Goal: Information Seeking & Learning: Learn about a topic

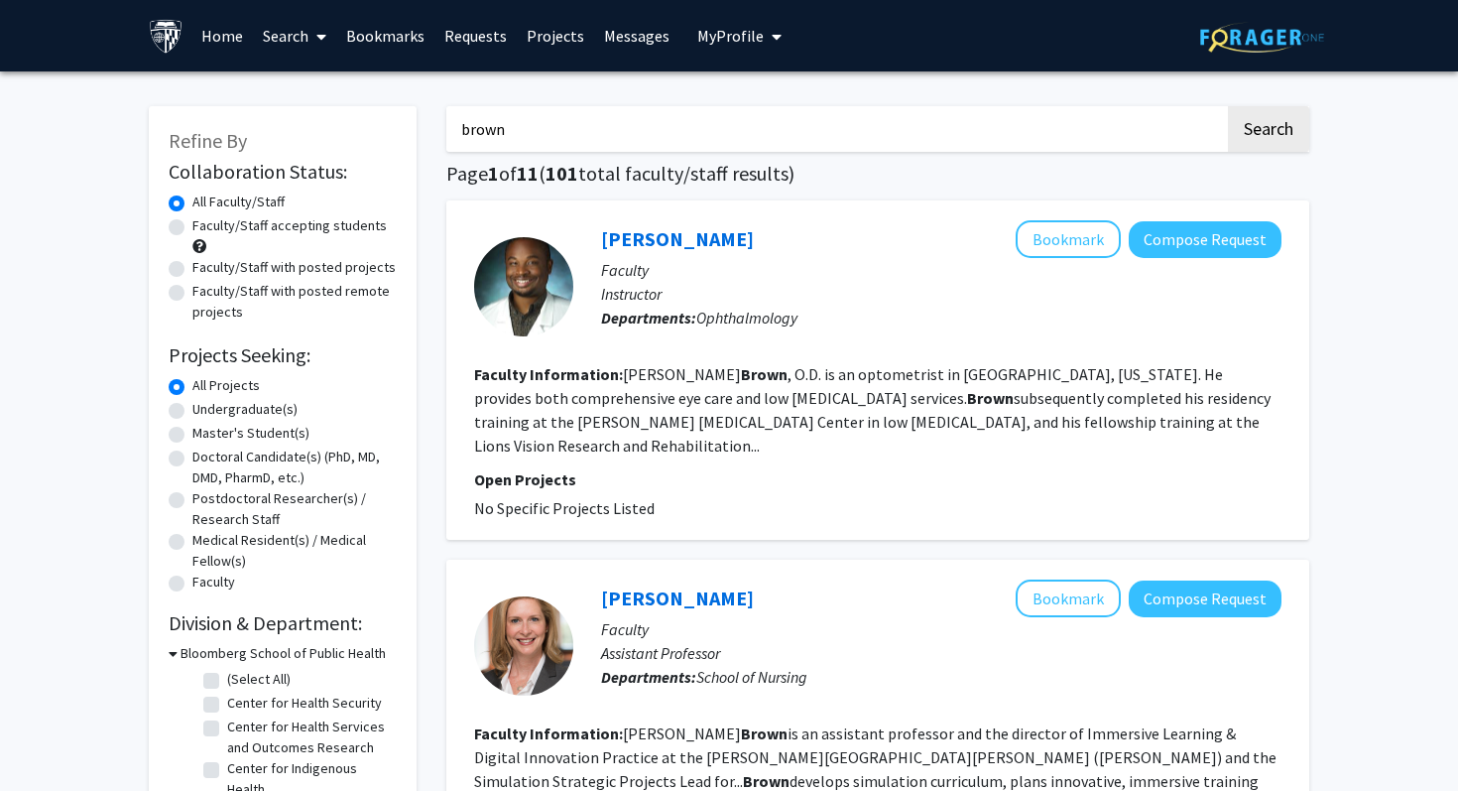
click at [776, 118] on input "brown" at bounding box center [835, 129] width 779 height 46
click at [192, 407] on label "Undergraduate(s)" at bounding box center [244, 409] width 105 height 21
click at [192, 407] on input "Undergraduate(s)" at bounding box center [198, 405] width 13 height 13
radio input "true"
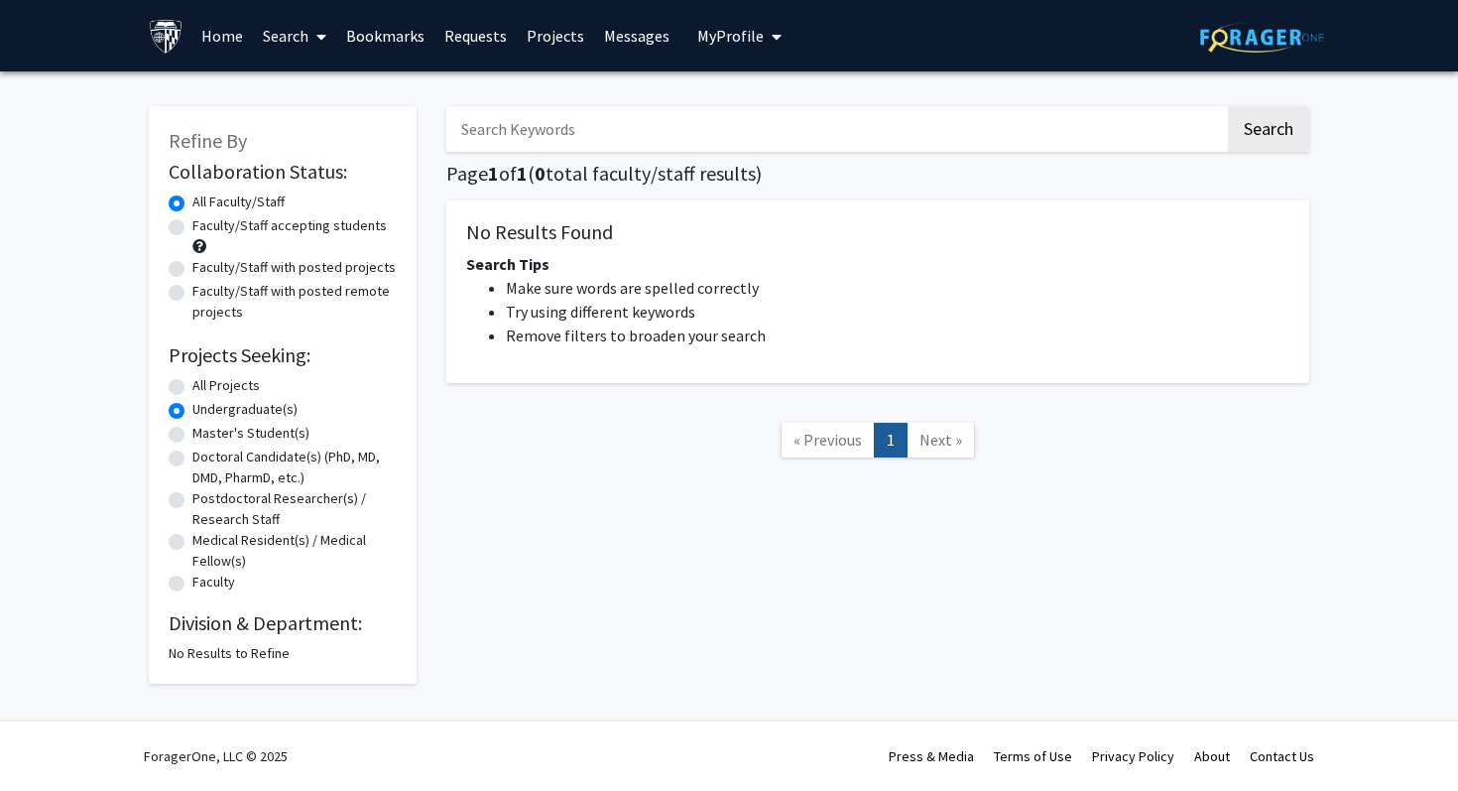
click at [806, 433] on span "« Previous" at bounding box center [828, 440] width 68 height 20
click at [178, 378] on div "All Projects" at bounding box center [283, 387] width 228 height 24
click at [192, 390] on label "All Projects" at bounding box center [225, 385] width 67 height 21
click at [192, 388] on input "All Projects" at bounding box center [198, 381] width 13 height 13
radio input "true"
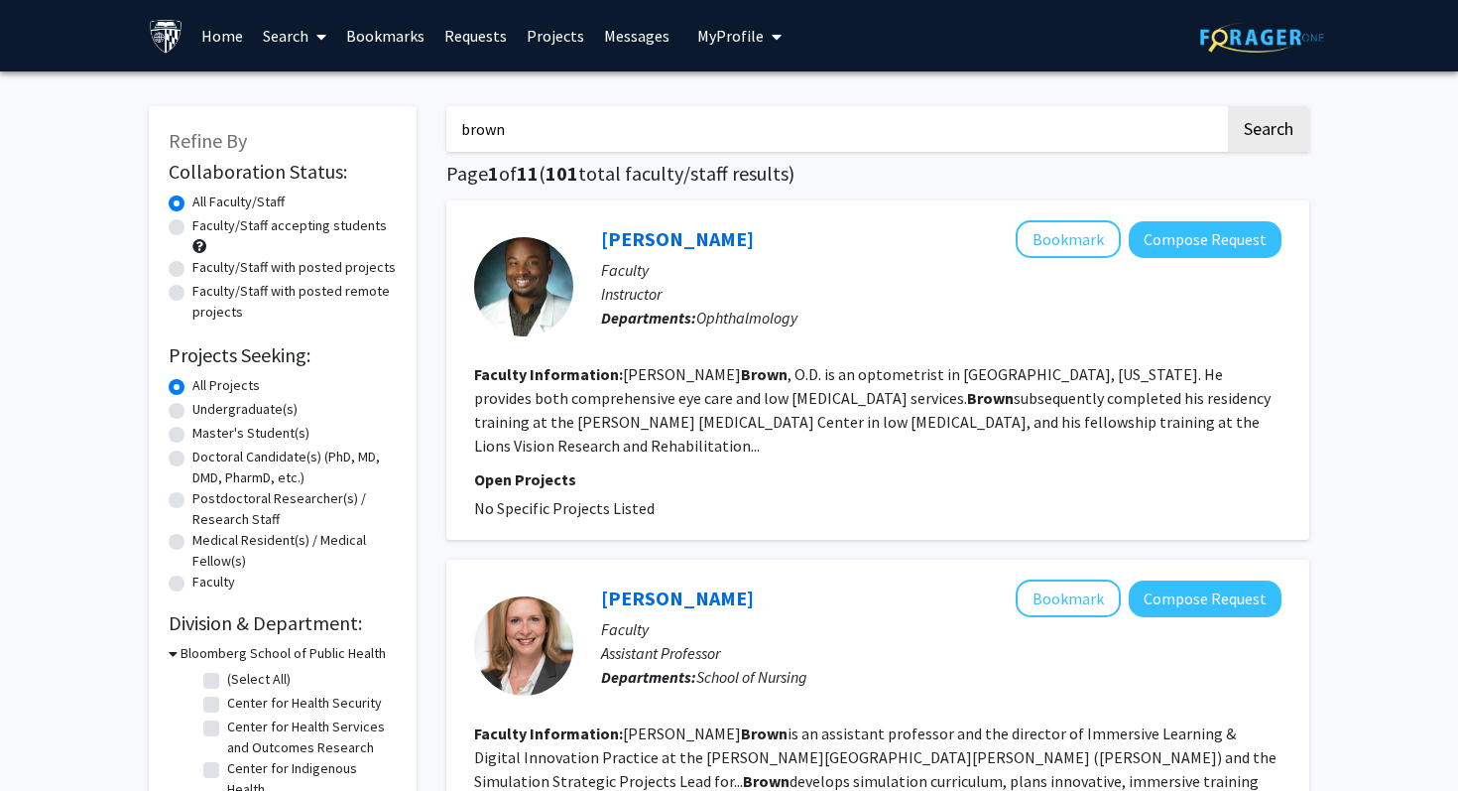
click at [218, 31] on link "Home" at bounding box center [222, 35] width 62 height 69
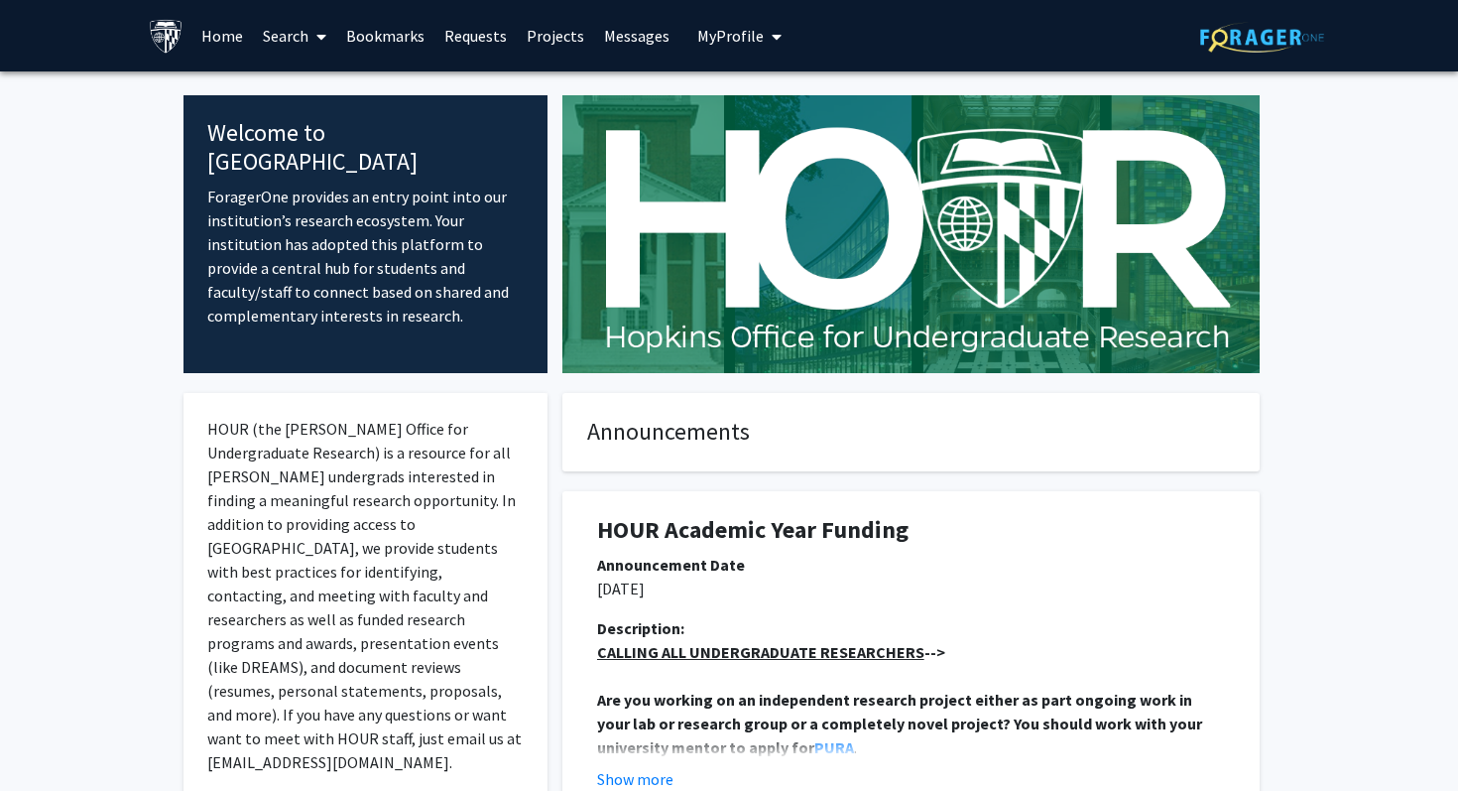
click at [280, 38] on link "Search" at bounding box center [294, 35] width 83 height 69
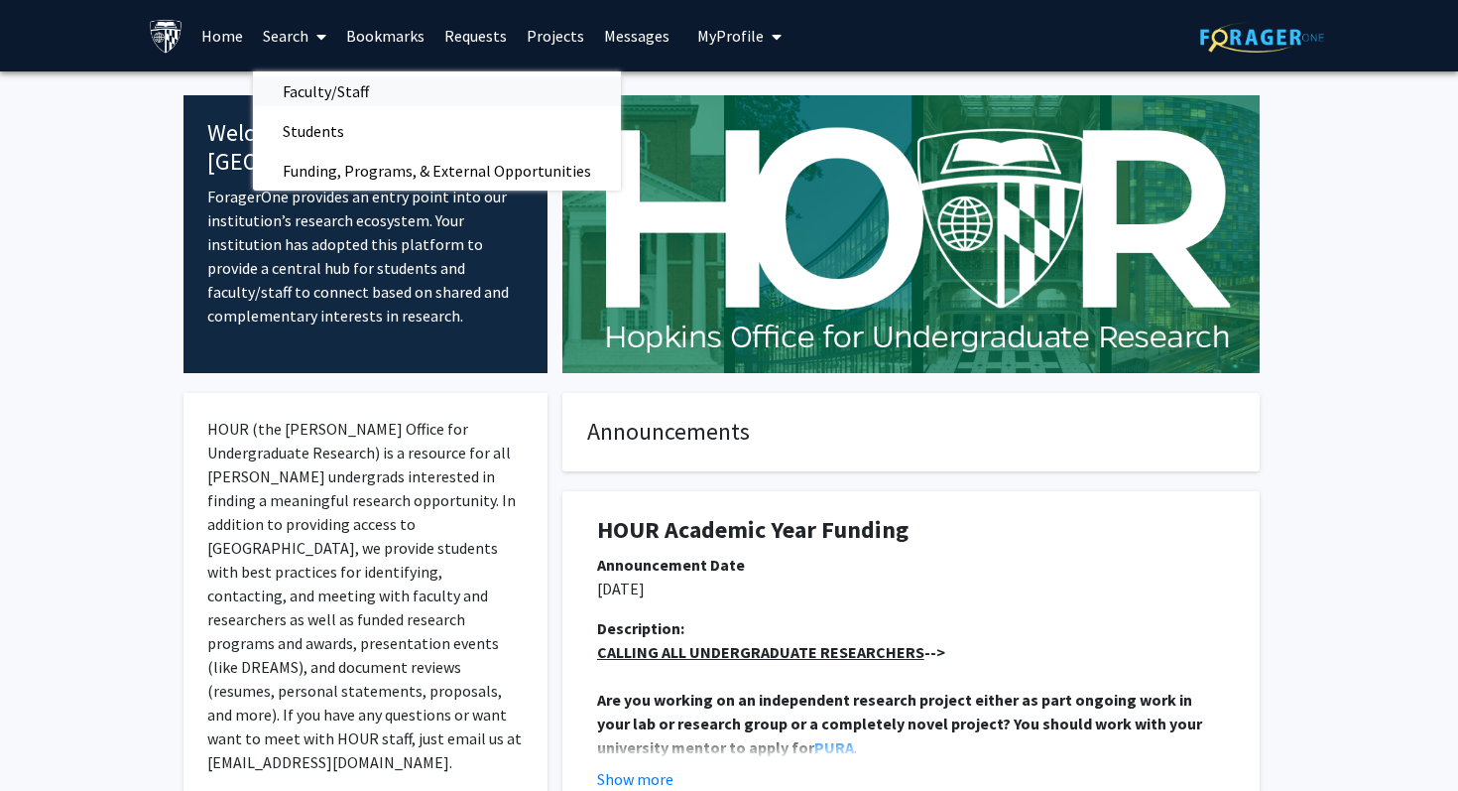
click at [337, 89] on span "Faculty/Staff" at bounding box center [326, 91] width 146 height 40
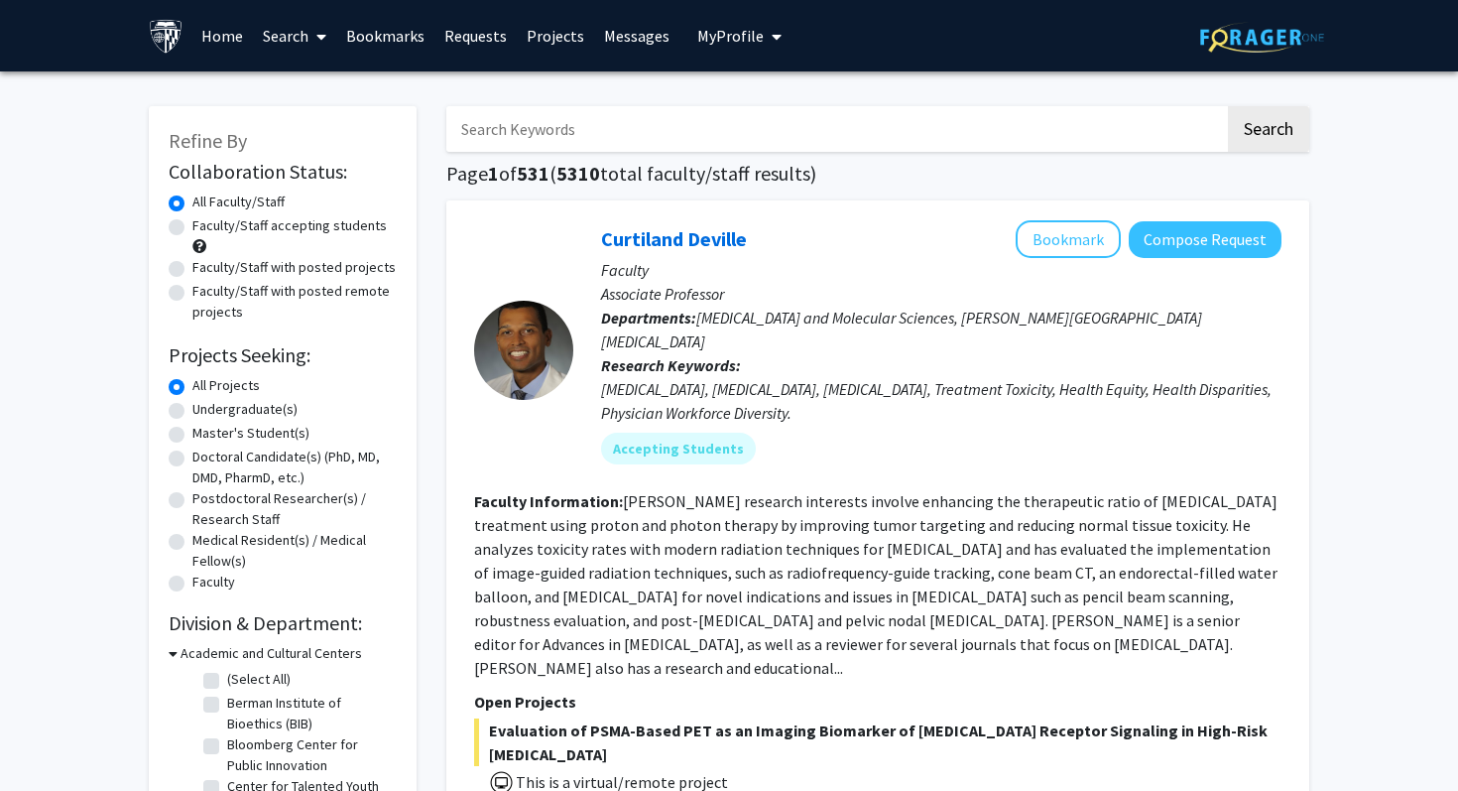
click at [187, 403] on div "Undergraduate(s)" at bounding box center [283, 411] width 228 height 24
click at [192, 413] on label "Undergraduate(s)" at bounding box center [244, 409] width 105 height 21
click at [192, 412] on input "Undergraduate(s)" at bounding box center [198, 405] width 13 height 13
radio input "true"
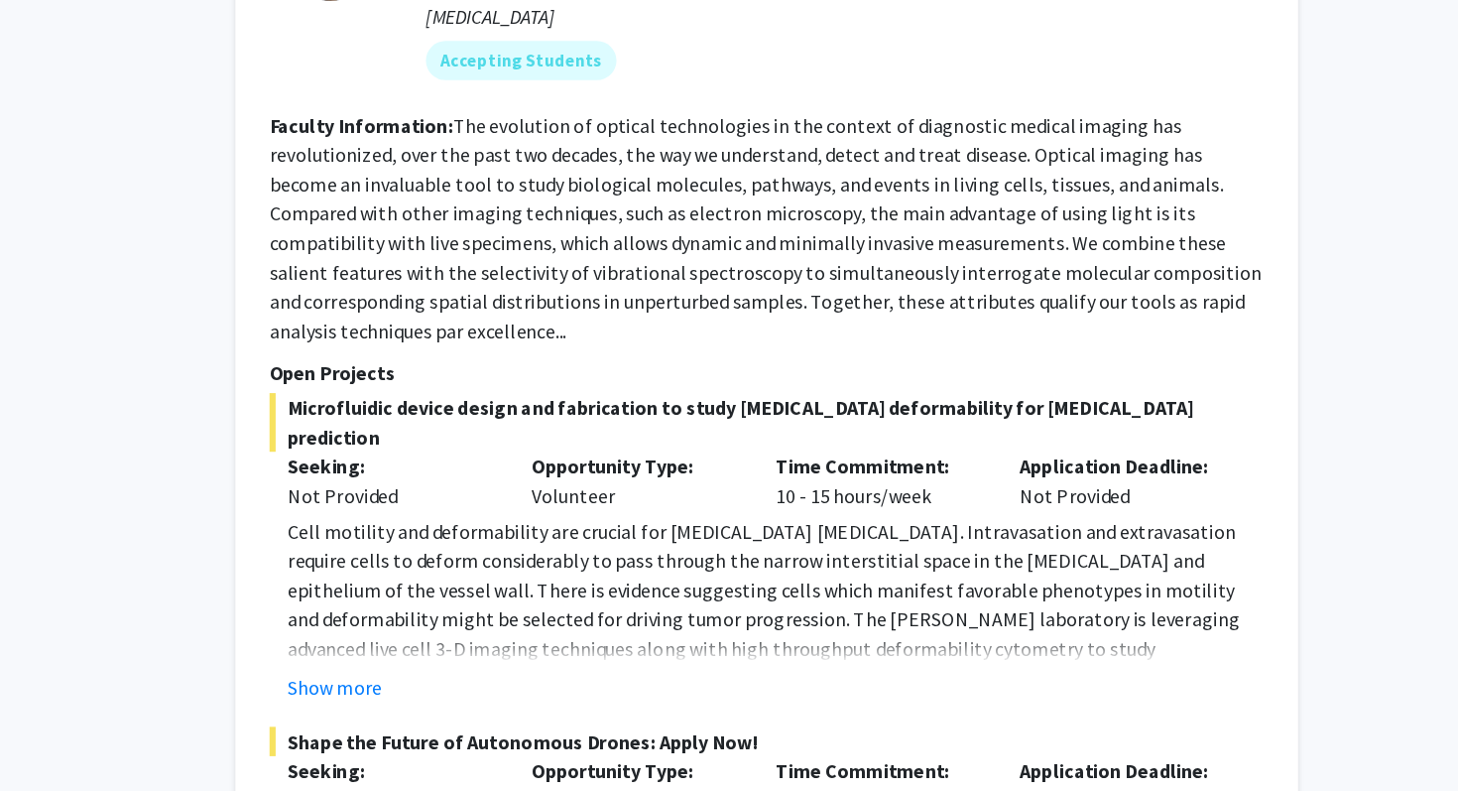
scroll to position [8430, 0]
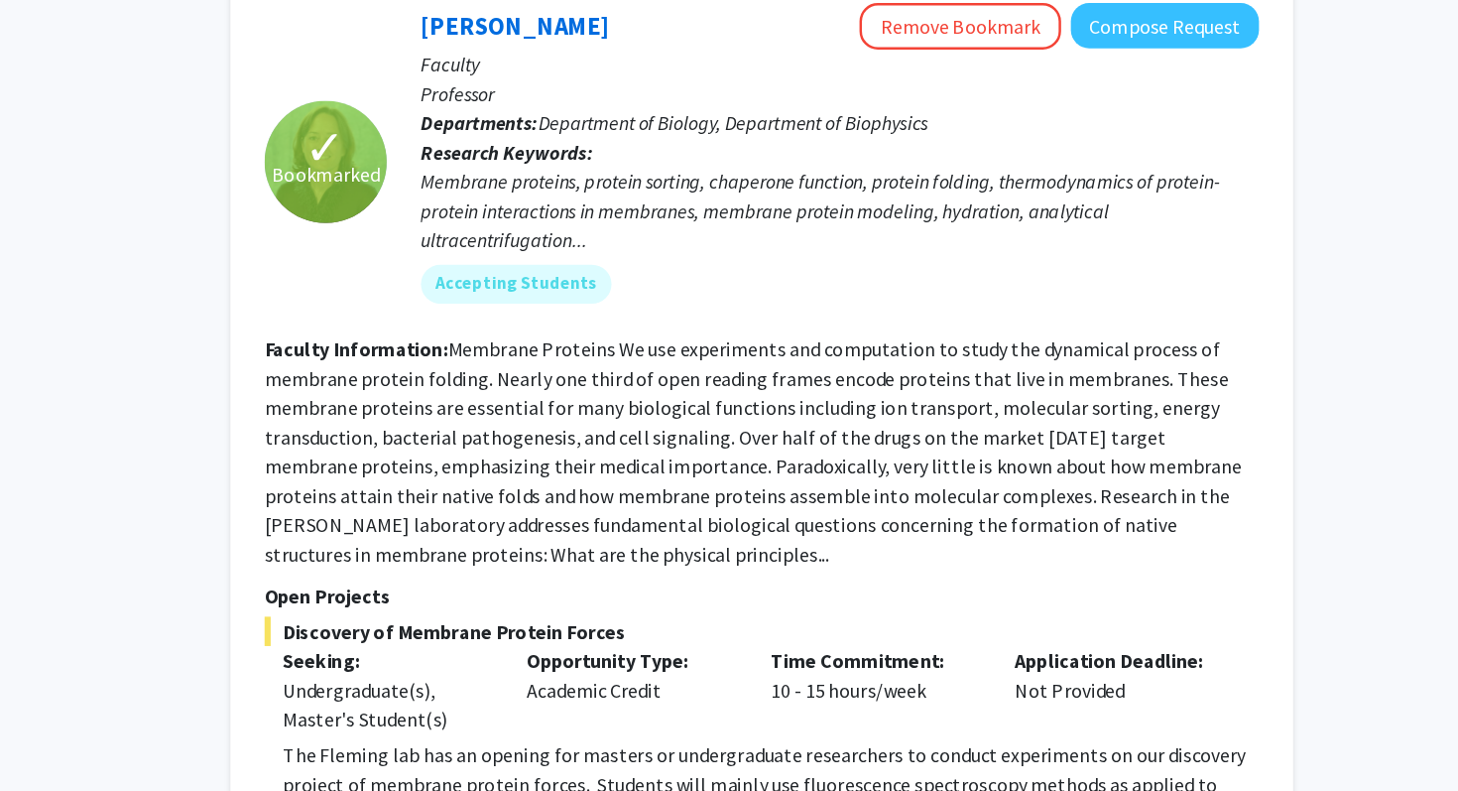
scroll to position [5157, 0]
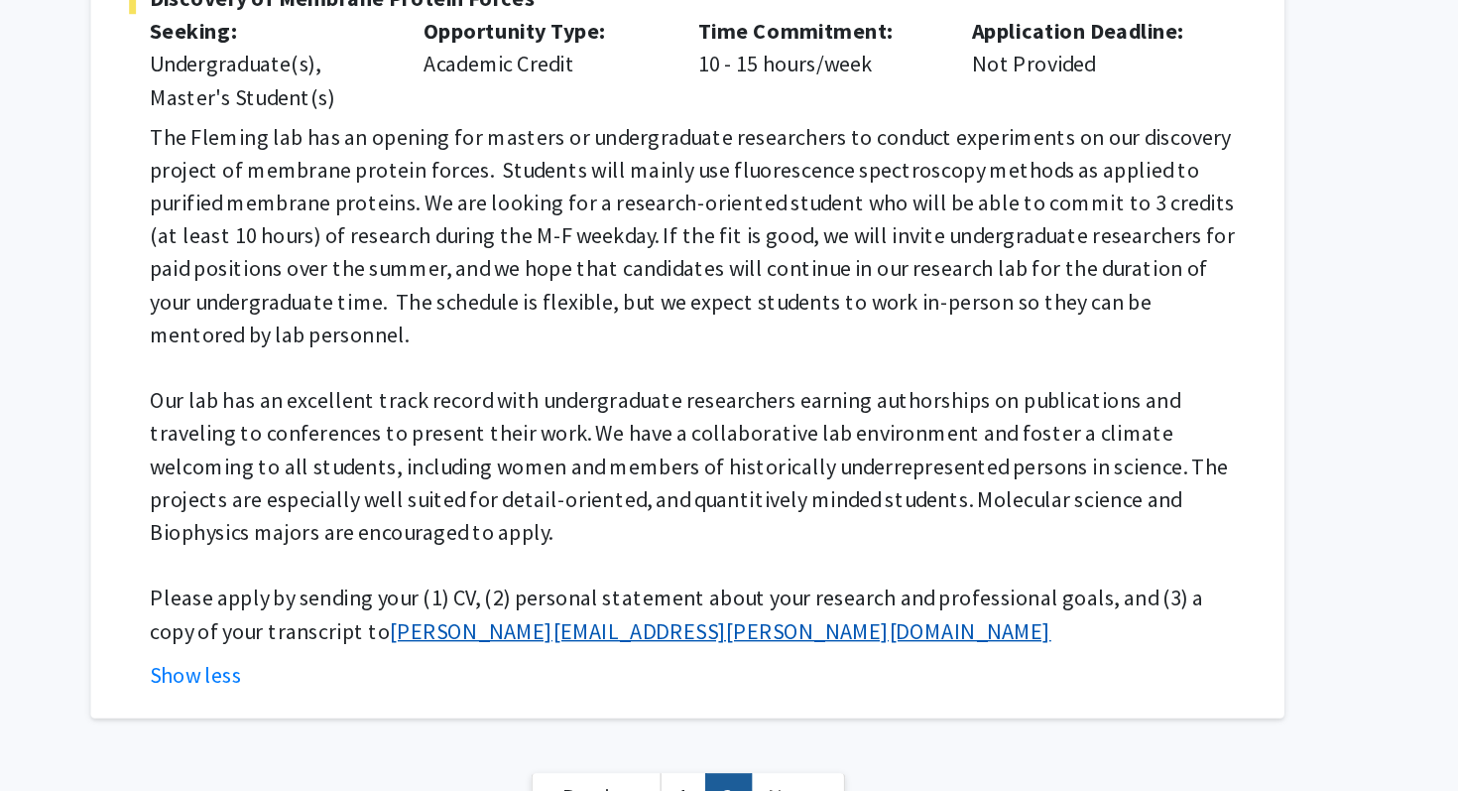
scroll to position [5597, 0]
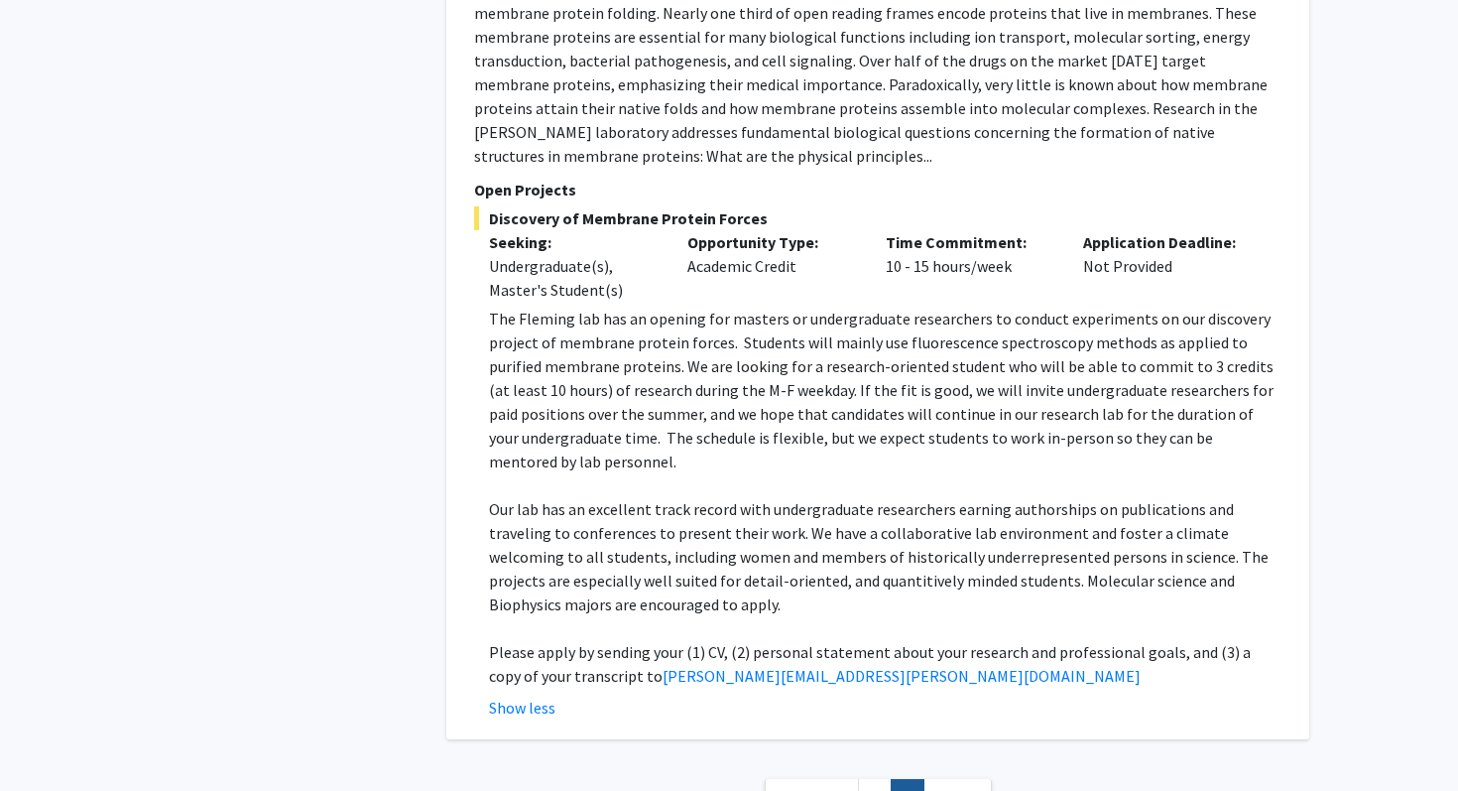
click at [939, 786] on span "Next »" at bounding box center [958, 796] width 43 height 20
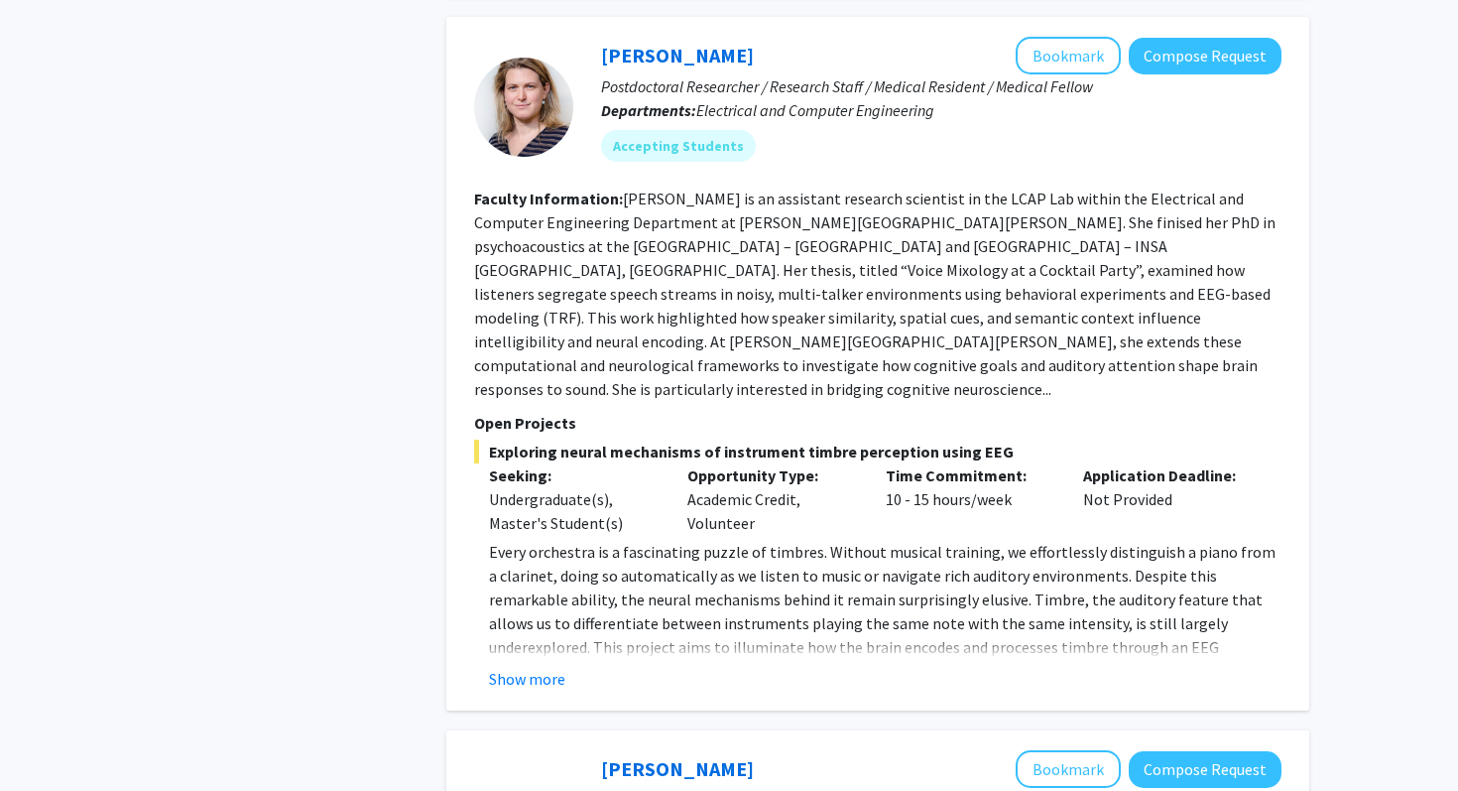
scroll to position [0, 0]
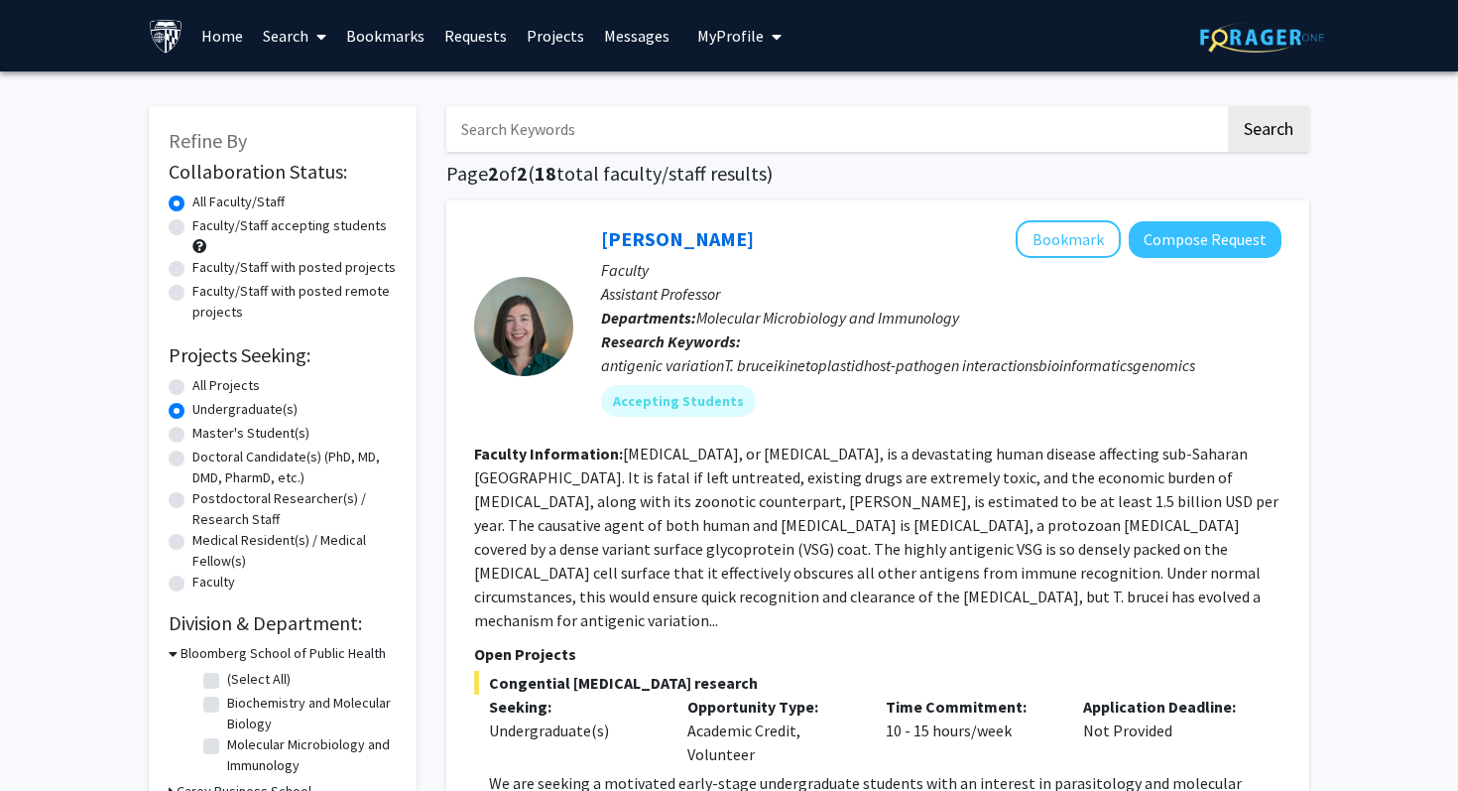
click at [383, 53] on link "Bookmarks" at bounding box center [385, 35] width 98 height 69
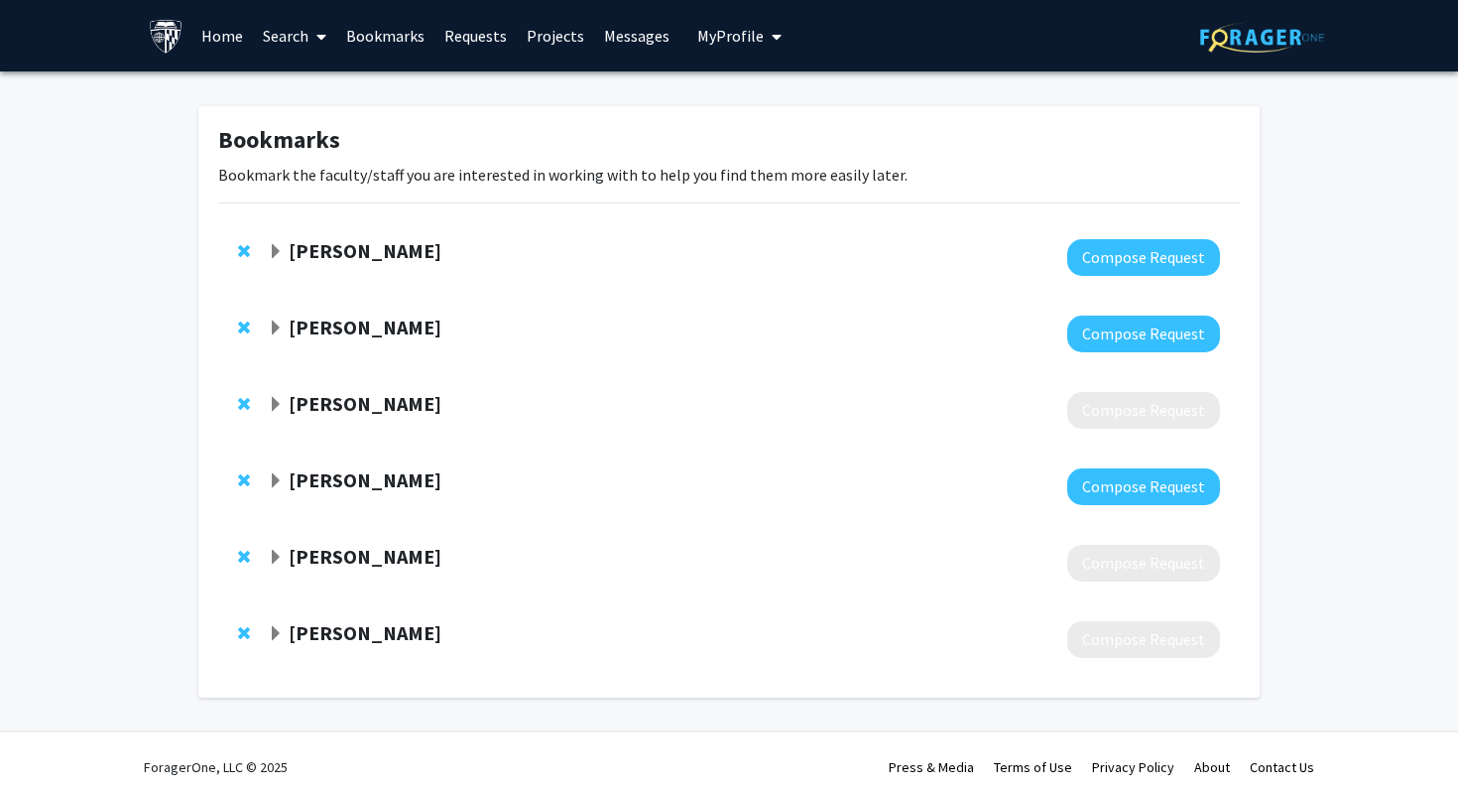
click at [355, 557] on strong "[PERSON_NAME]" at bounding box center [365, 556] width 153 height 25
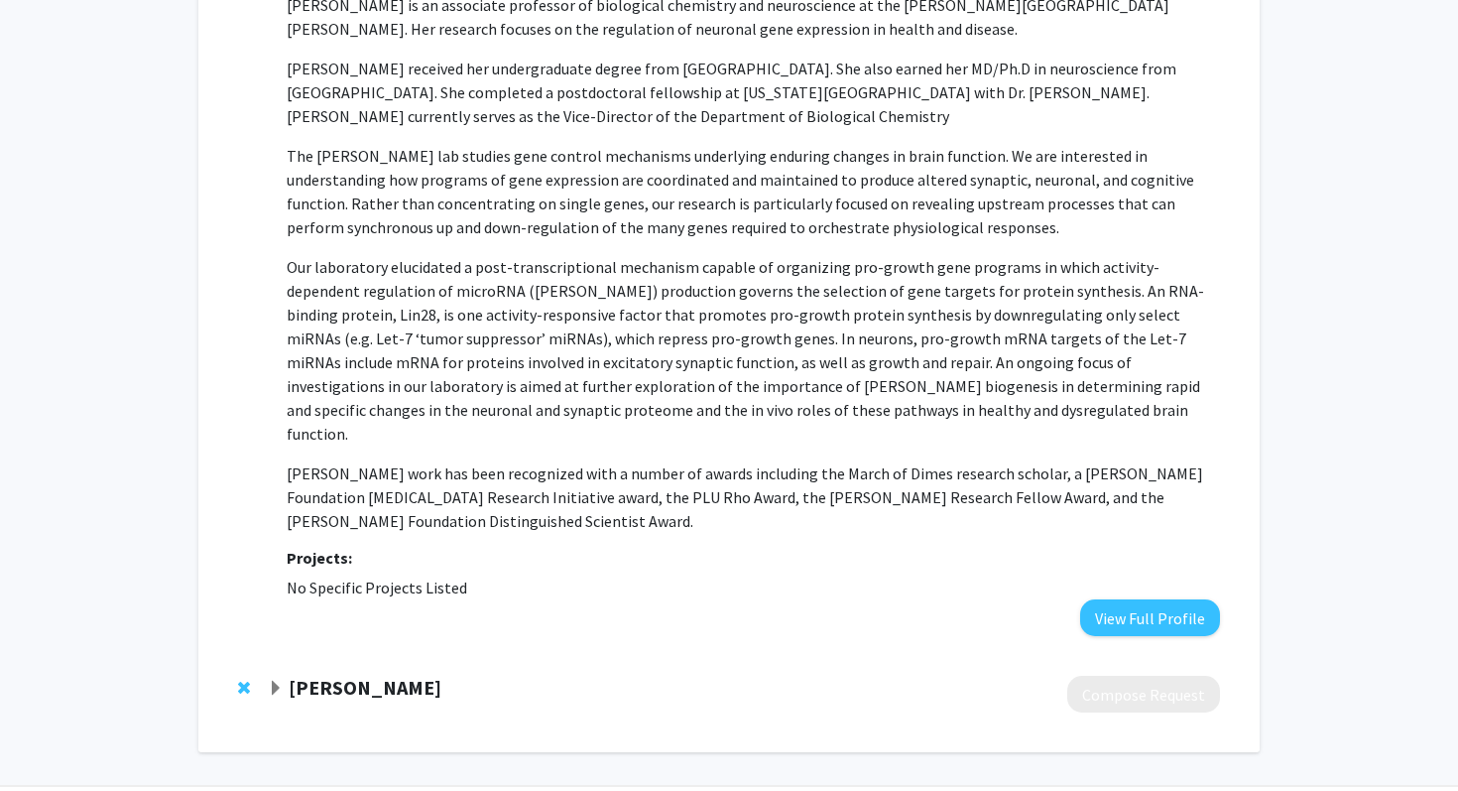
scroll to position [569, 0]
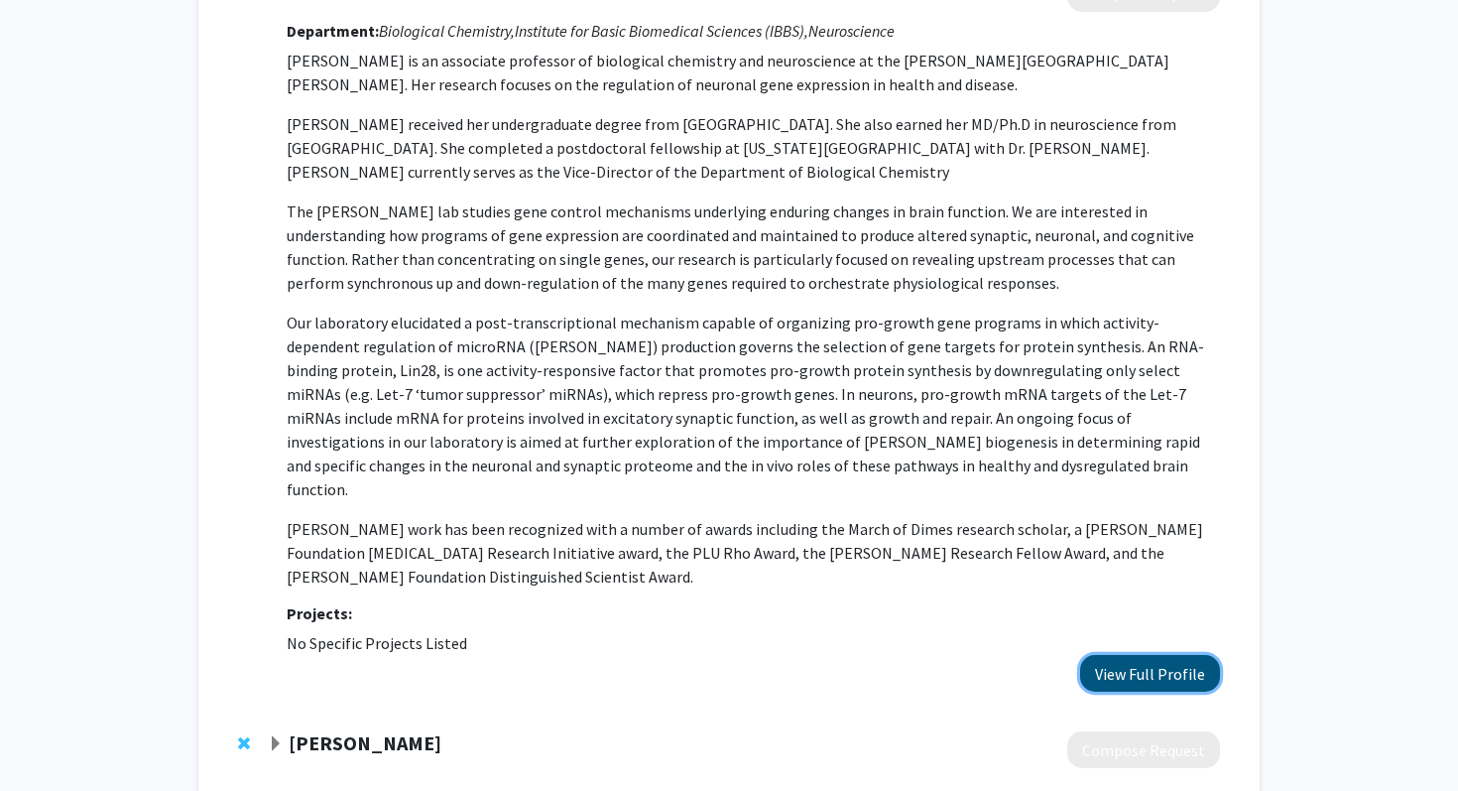
click at [1156, 655] on button "View Full Profile" at bounding box center [1150, 673] width 140 height 37
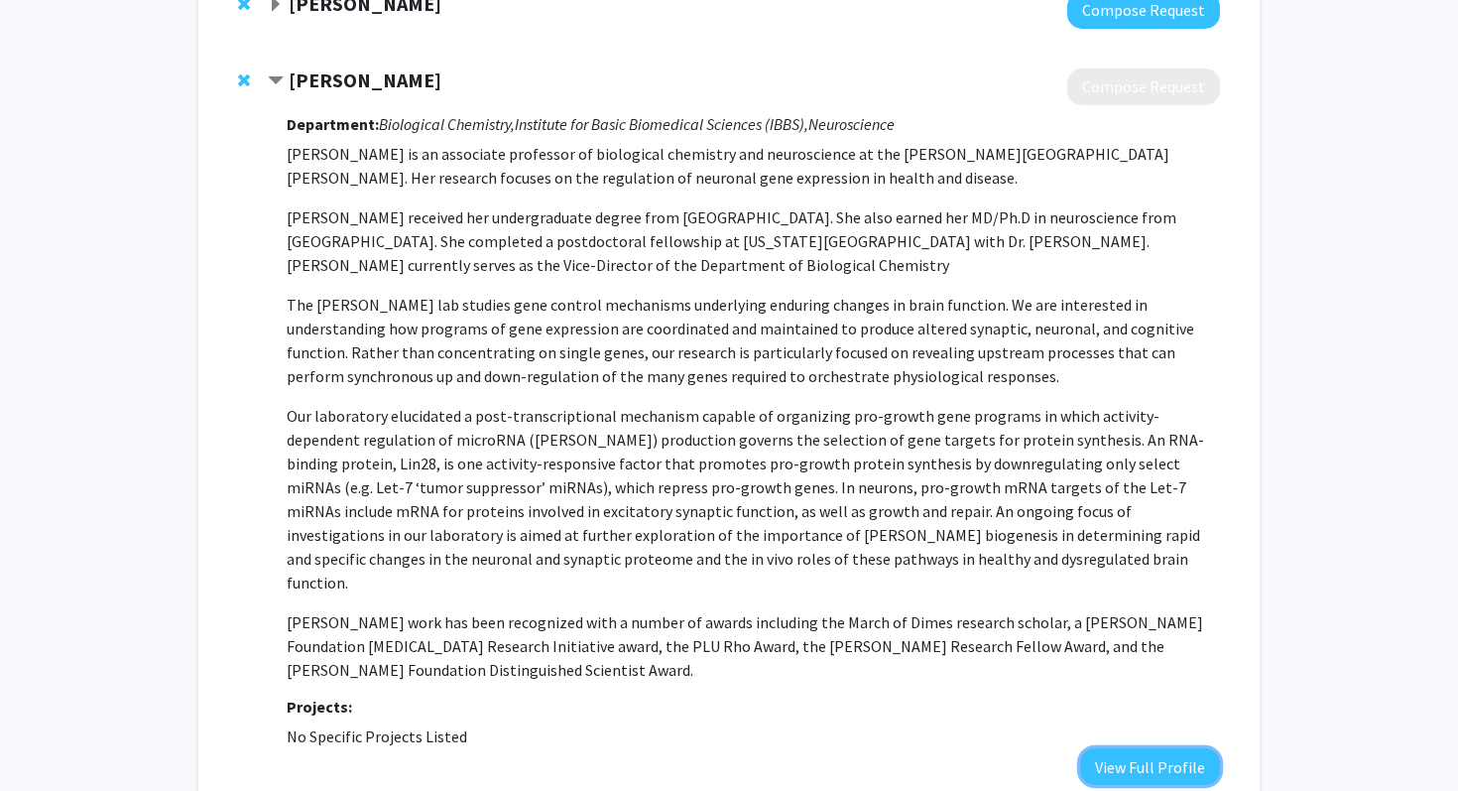
scroll to position [285, 0]
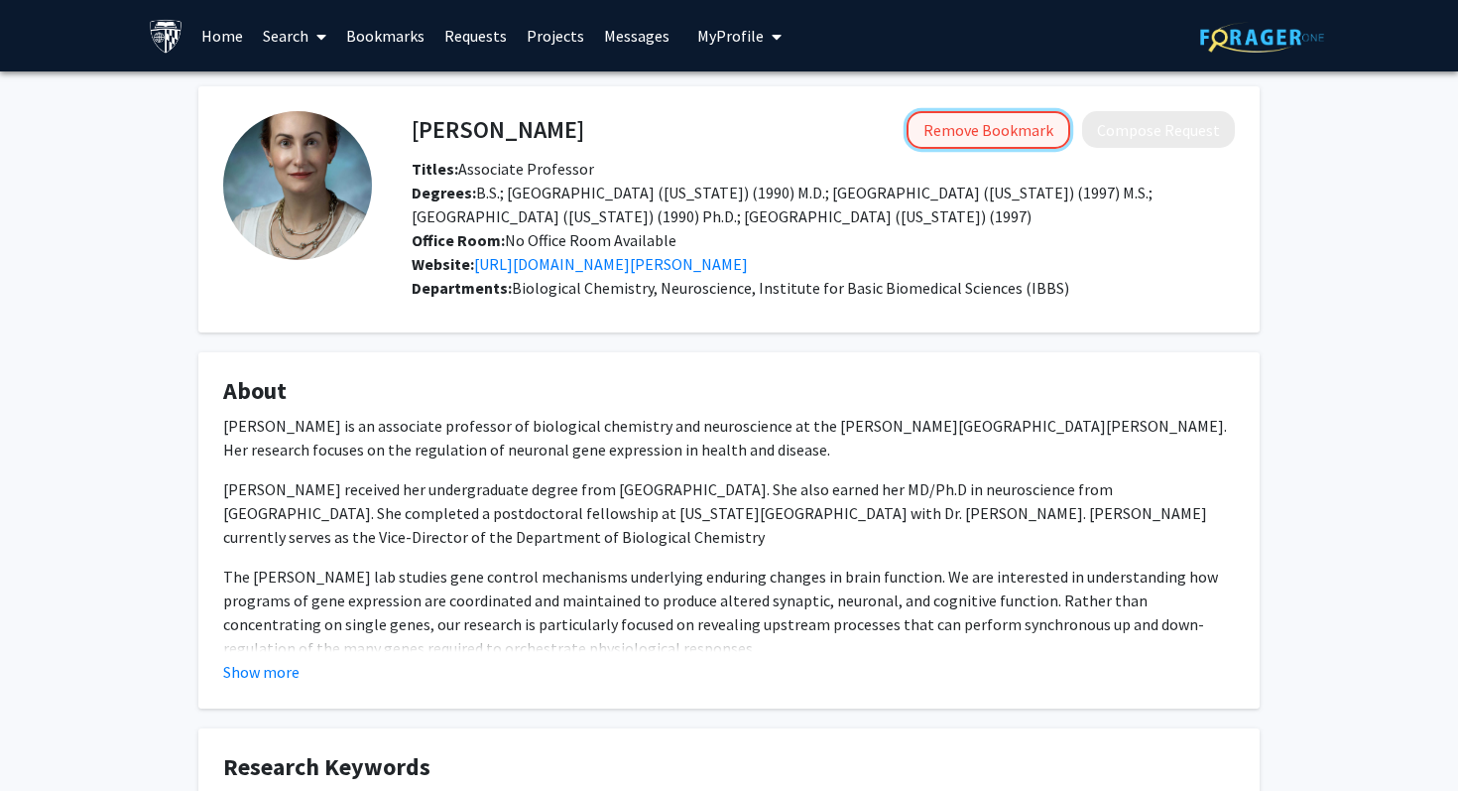
click at [983, 113] on button "Remove Bookmark" at bounding box center [989, 130] width 164 height 38
click at [1017, 124] on button "Bookmark" at bounding box center [1017, 130] width 105 height 38
click at [236, 701] on fg-card "About Dr. Mollie Meffert is an associate professor of biological chemistry and …" at bounding box center [729, 530] width 1062 height 356
click at [269, 666] on button "Show more" at bounding box center [261, 672] width 76 height 24
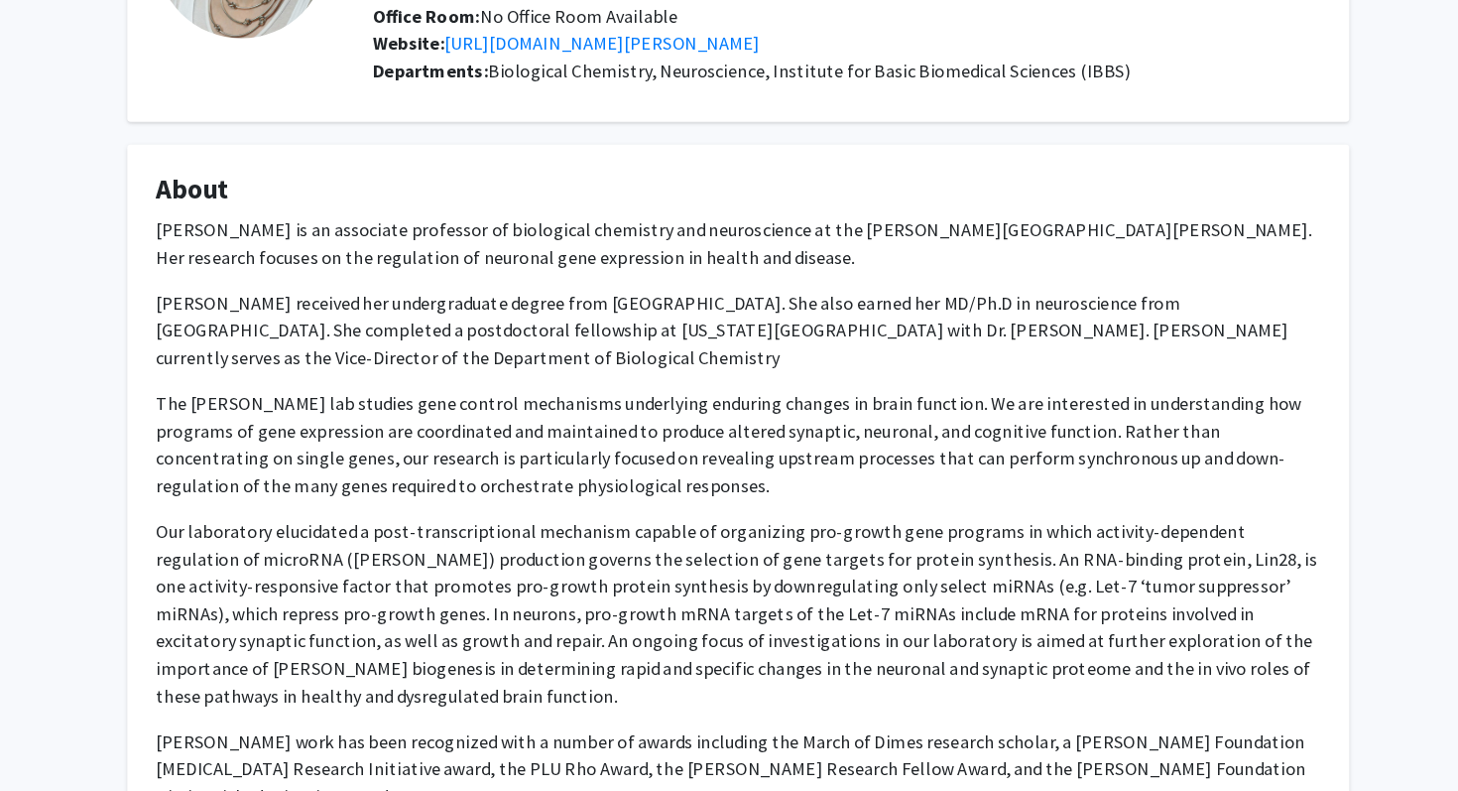
scroll to position [222, 0]
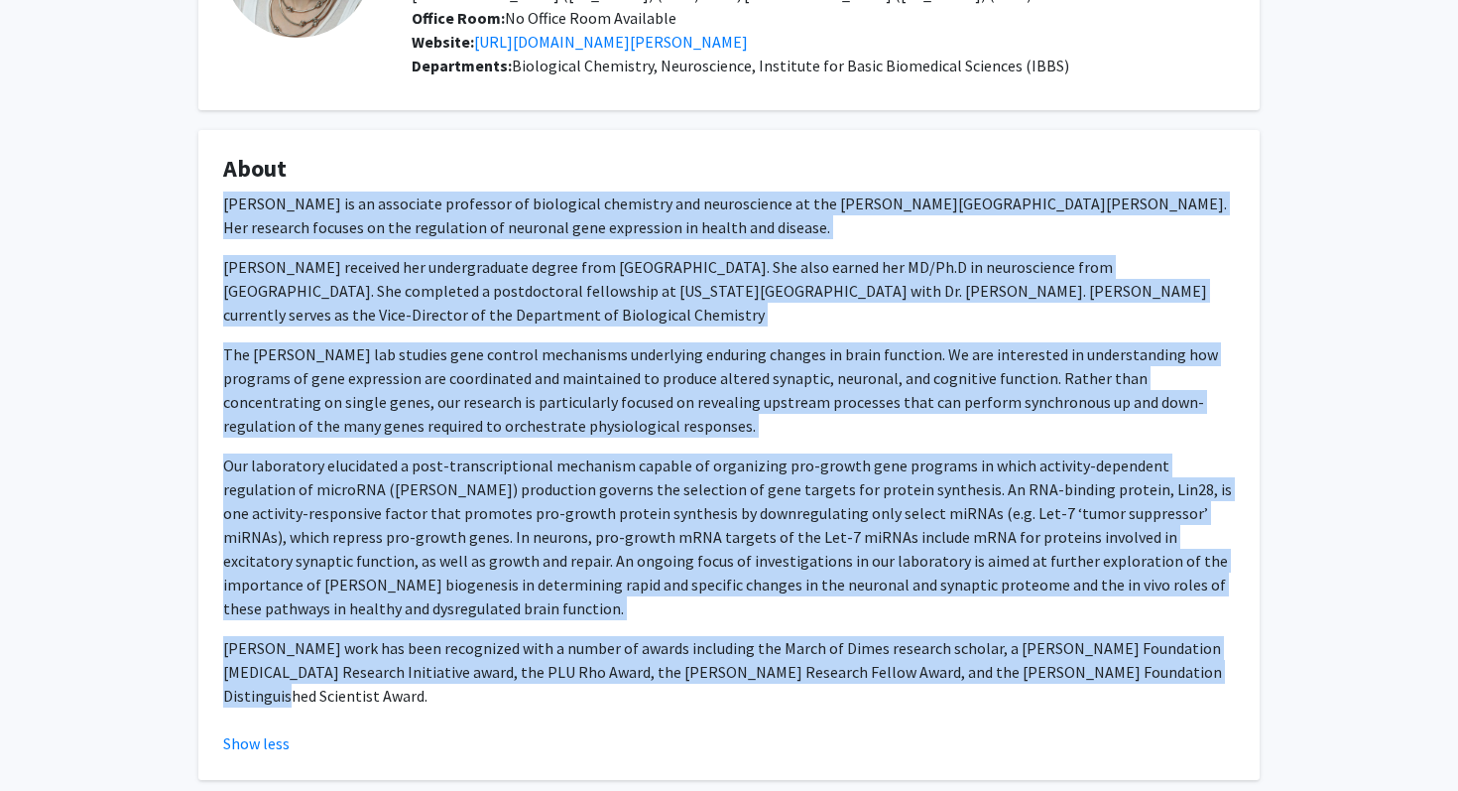
drag, startPoint x: 1152, startPoint y: 655, endPoint x: 5, endPoint y: 213, distance: 1228.9
click at [5, 213] on div "Mollie Meffert Remove Bookmark Compose Request Titles: Associate Professor Degr…" at bounding box center [729, 559] width 1458 height 1421
copy div "Dr. Mollie Meffert is an associate professor of biological chemistry and neuros…"
click at [543, 636] on p "[PERSON_NAME] work has been recognized with a number of awards including the Ma…" at bounding box center [729, 671] width 1012 height 71
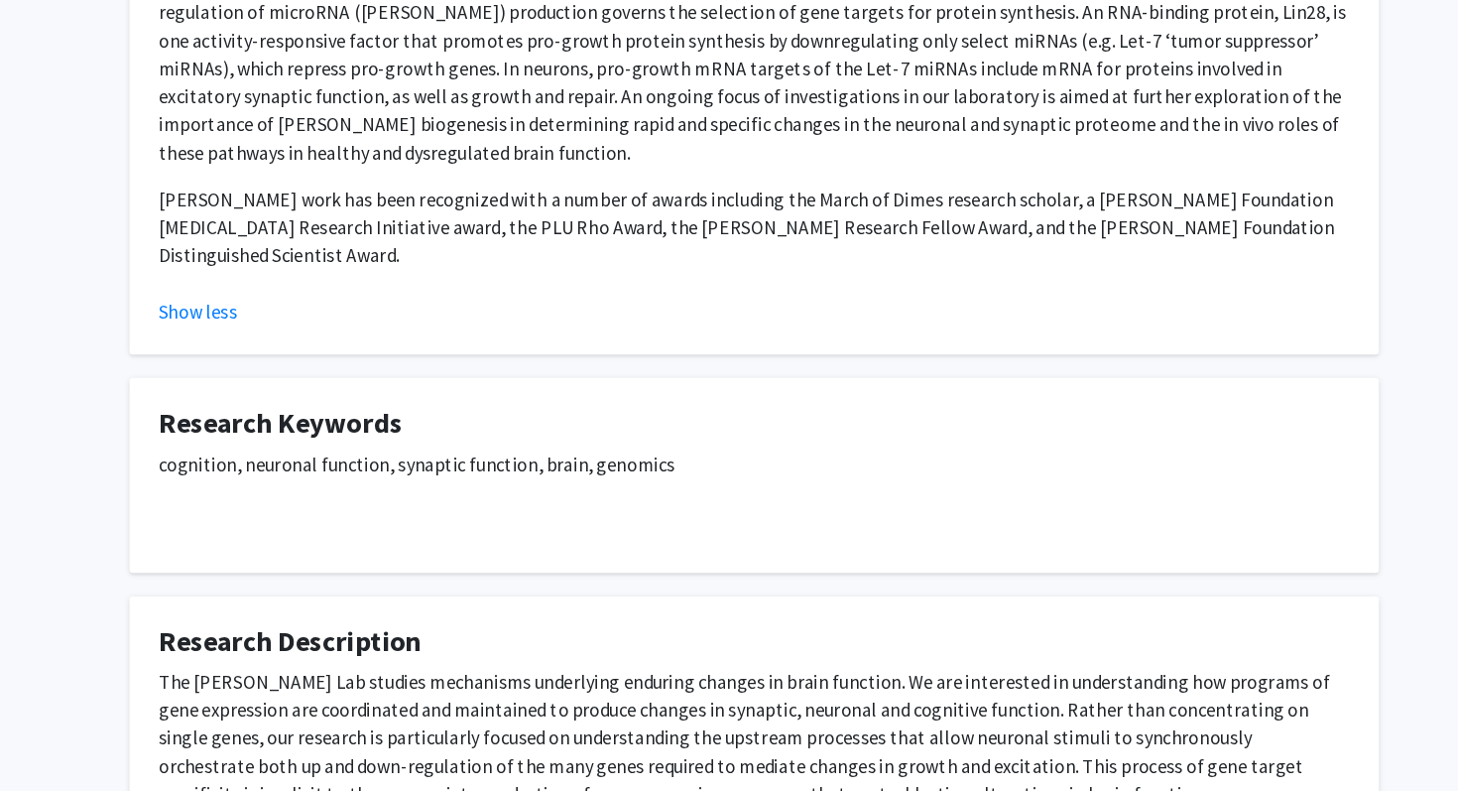
scroll to position [713, 0]
